Goal: Information Seeking & Learning: Learn about a topic

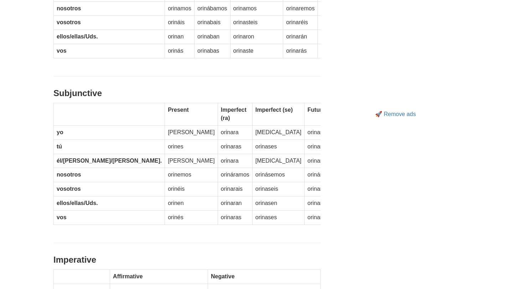
scroll to position [420, 0]
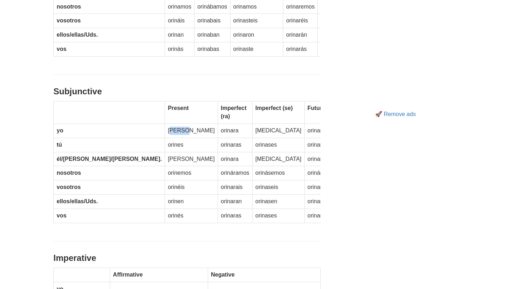
drag, startPoint x: 119, startPoint y: 125, endPoint x: 136, endPoint y: 125, distance: 16.4
click at [165, 125] on td "[PERSON_NAME]" at bounding box center [191, 131] width 53 height 14
drag, startPoint x: 135, startPoint y: 124, endPoint x: 116, endPoint y: 124, distance: 18.5
click at [116, 124] on tr "yo [PERSON_NAME] [GEOGRAPHIC_DATA] [MEDICAL_DATA] orinare" at bounding box center [196, 131] width 285 height 14
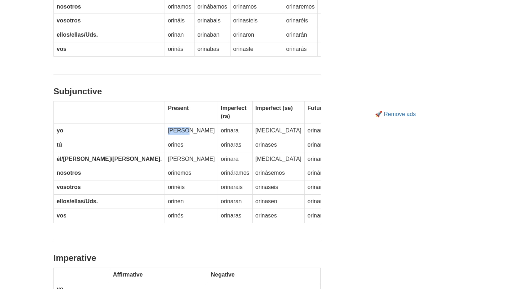
click at [165, 125] on td "[PERSON_NAME]" at bounding box center [191, 131] width 53 height 14
drag, startPoint x: 141, startPoint y: 125, endPoint x: 118, endPoint y: 125, distance: 23.5
click at [165, 125] on td "[PERSON_NAME]" at bounding box center [191, 131] width 53 height 14
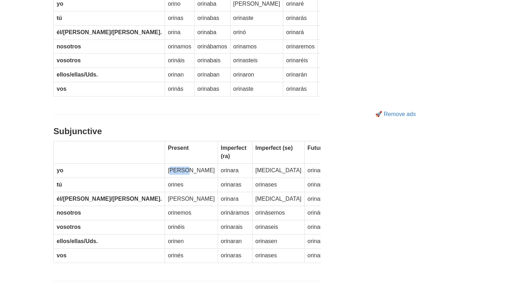
scroll to position [370, 0]
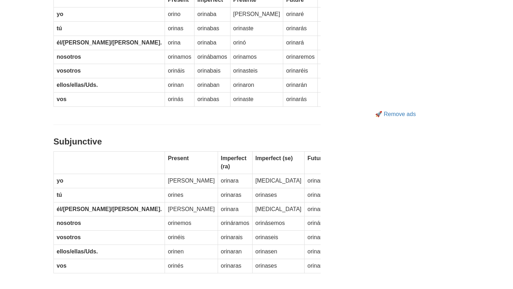
click at [165, 175] on td "[PERSON_NAME]" at bounding box center [191, 181] width 53 height 14
drag, startPoint x: 122, startPoint y: 175, endPoint x: 147, endPoint y: 176, distance: 25.7
click at [165, 175] on td "[PERSON_NAME]" at bounding box center [191, 181] width 53 height 14
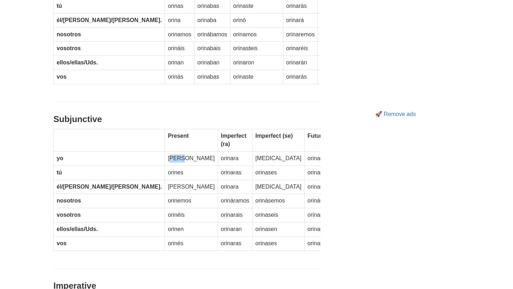
drag, startPoint x: 121, startPoint y: 152, endPoint x: 131, endPoint y: 154, distance: 10.5
click at [165, 154] on td "[PERSON_NAME]" at bounding box center [191, 158] width 53 height 14
click at [172, 200] on tbody "Present Imperfect (ra) Imperfect (se) Future yo [PERSON_NAME] [GEOGRAPHIC_DATA]…" at bounding box center [196, 190] width 285 height 122
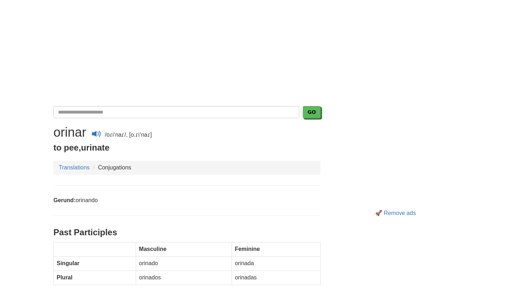
scroll to position [31, 0]
